Goal: Find specific page/section: Find specific page/section

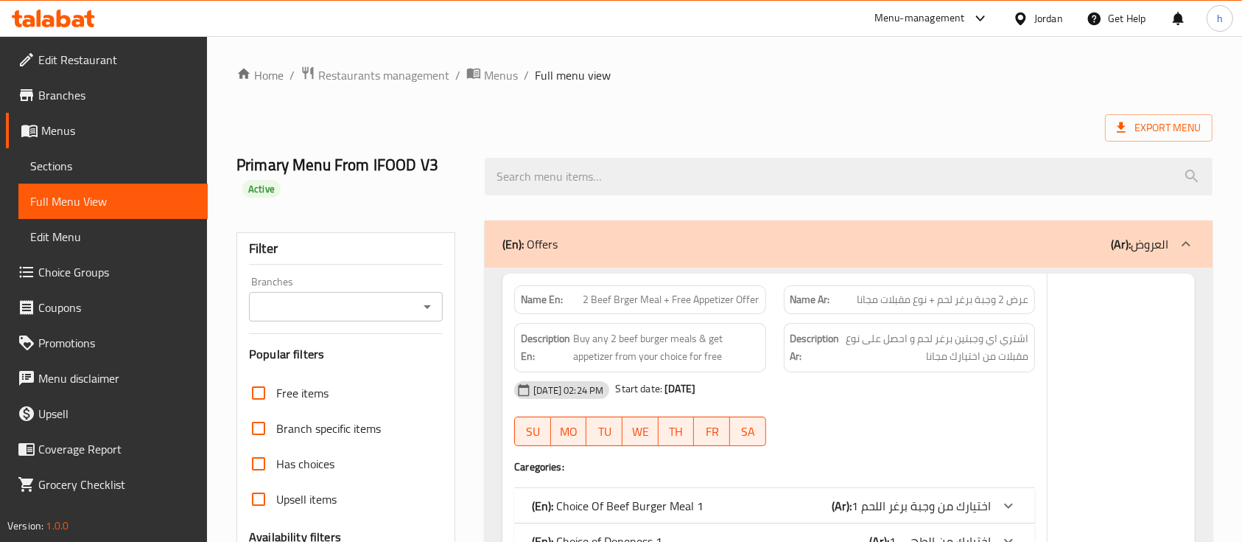
click at [932, 24] on div at bounding box center [621, 271] width 1242 height 542
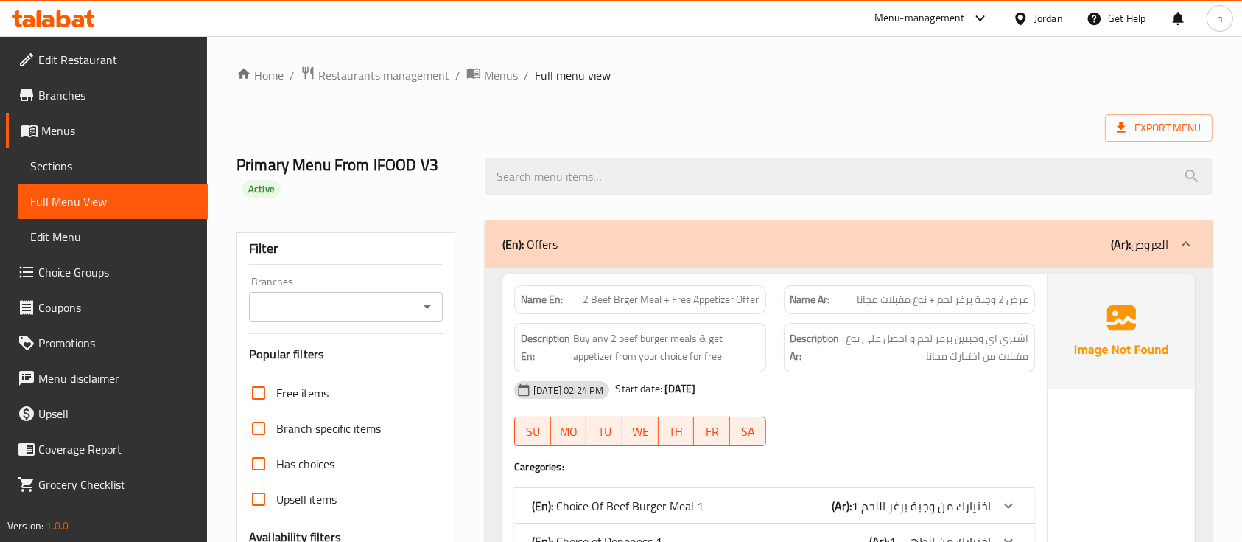
click at [909, 21] on div "Menu-management" at bounding box center [920, 19] width 91 height 18
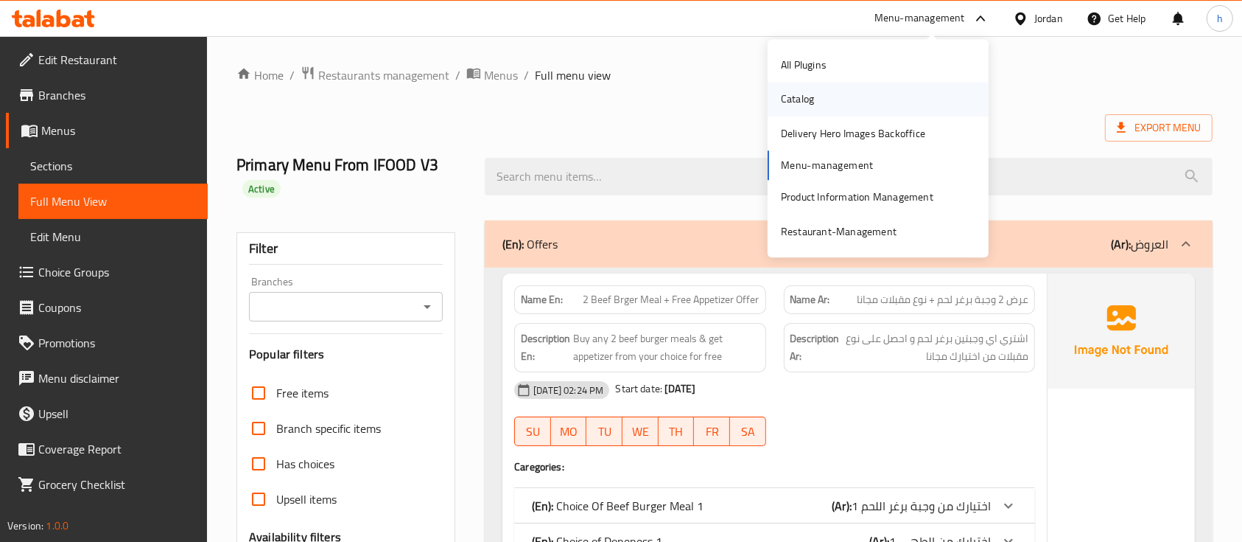
click at [886, 96] on div "Catalog" at bounding box center [878, 100] width 221 height 34
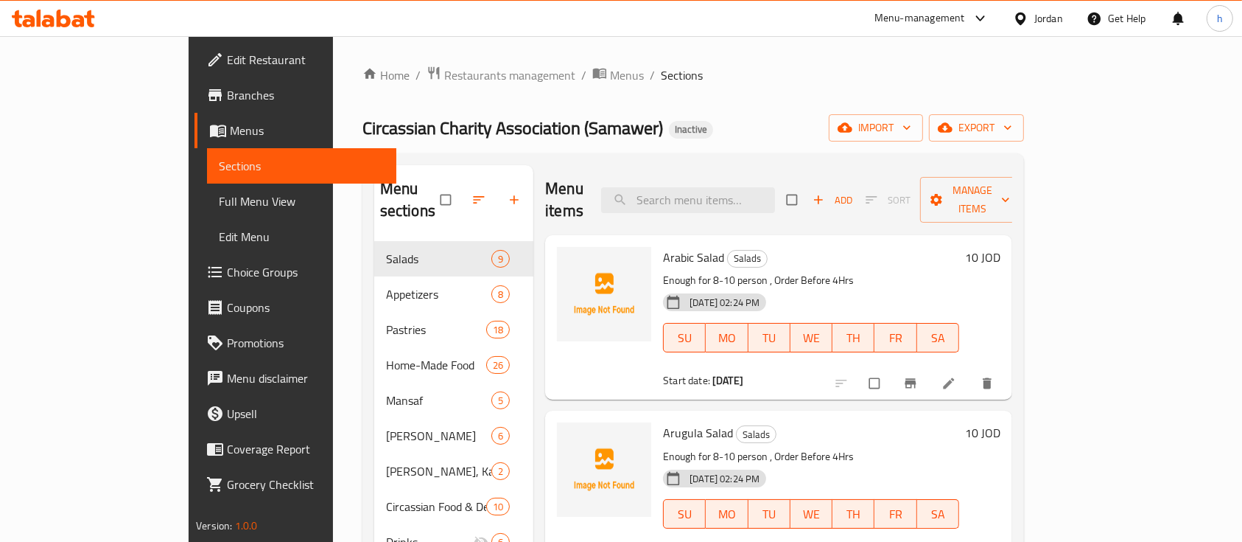
click at [972, 27] on icon at bounding box center [981, 19] width 18 height 18
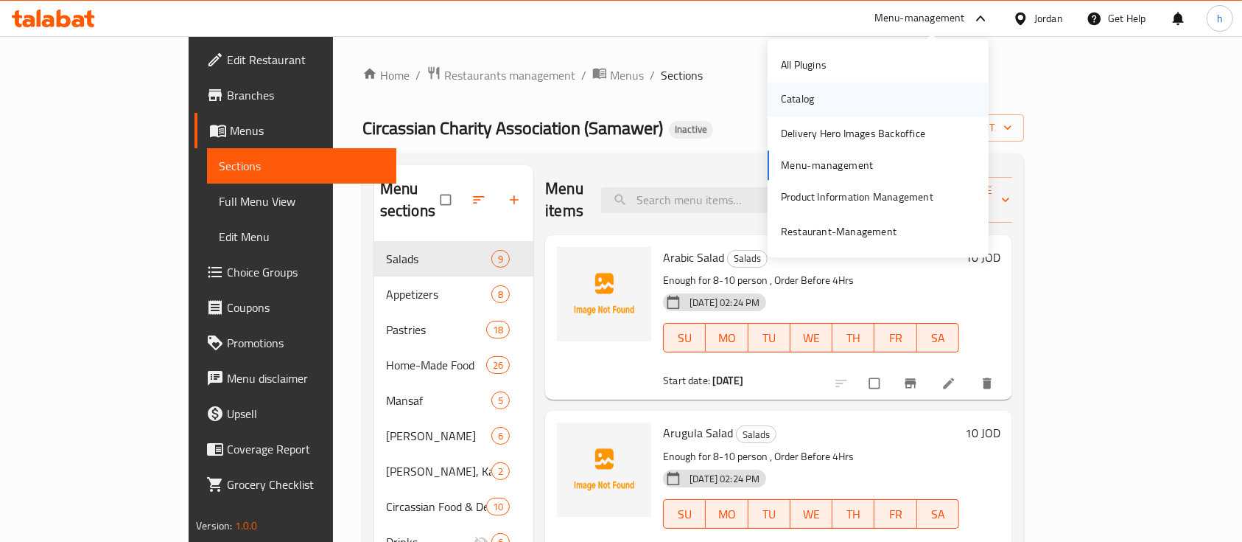
click at [877, 99] on div "Catalog" at bounding box center [878, 100] width 221 height 34
